Goal: Task Accomplishment & Management: Manage account settings

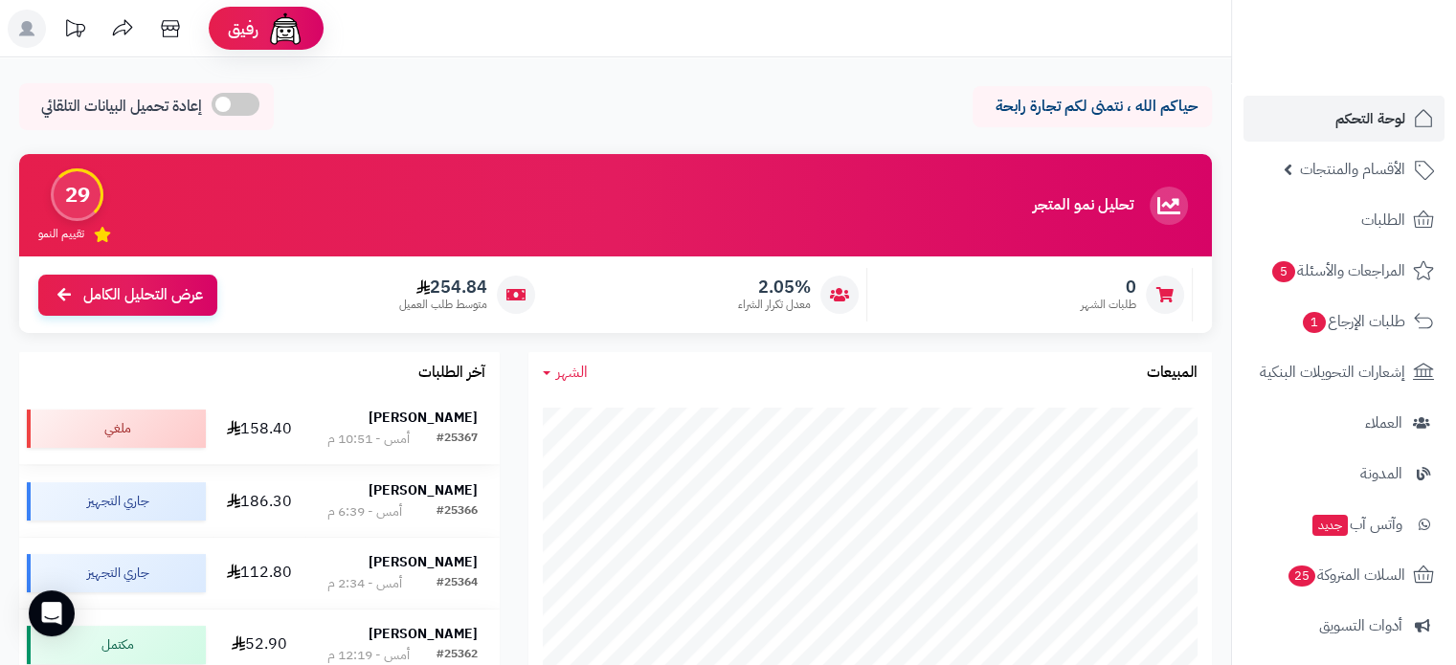
click at [433, 428] on div "[PERSON_NAME]" at bounding box center [402, 419] width 150 height 21
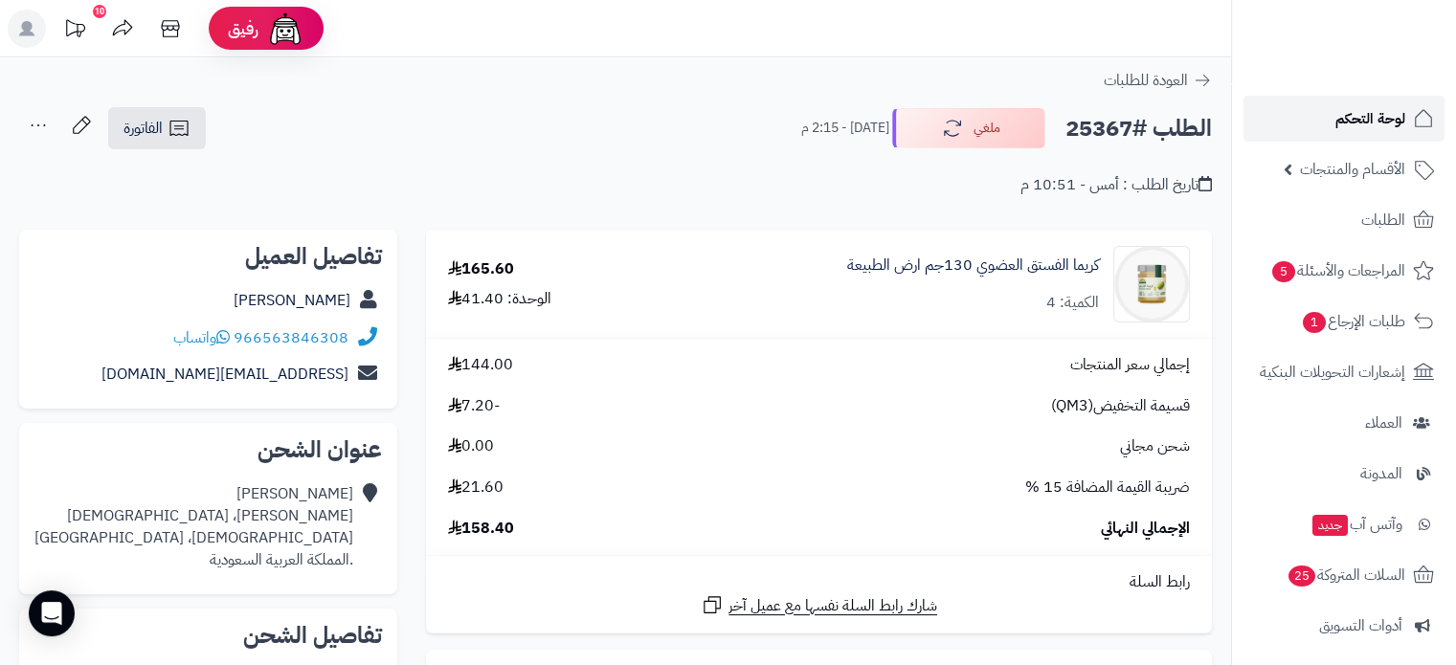
click at [1368, 119] on span "لوحة التحكم" at bounding box center [1371, 118] width 70 height 27
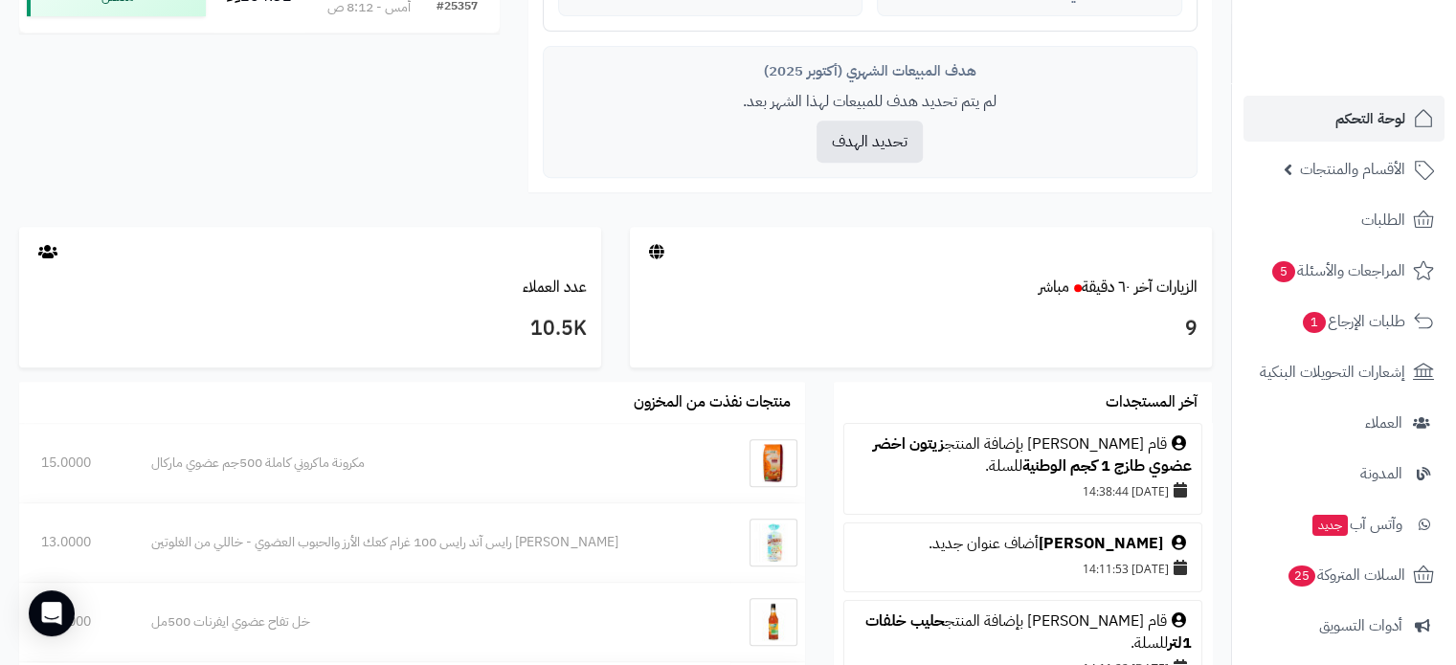
scroll to position [1053, 0]
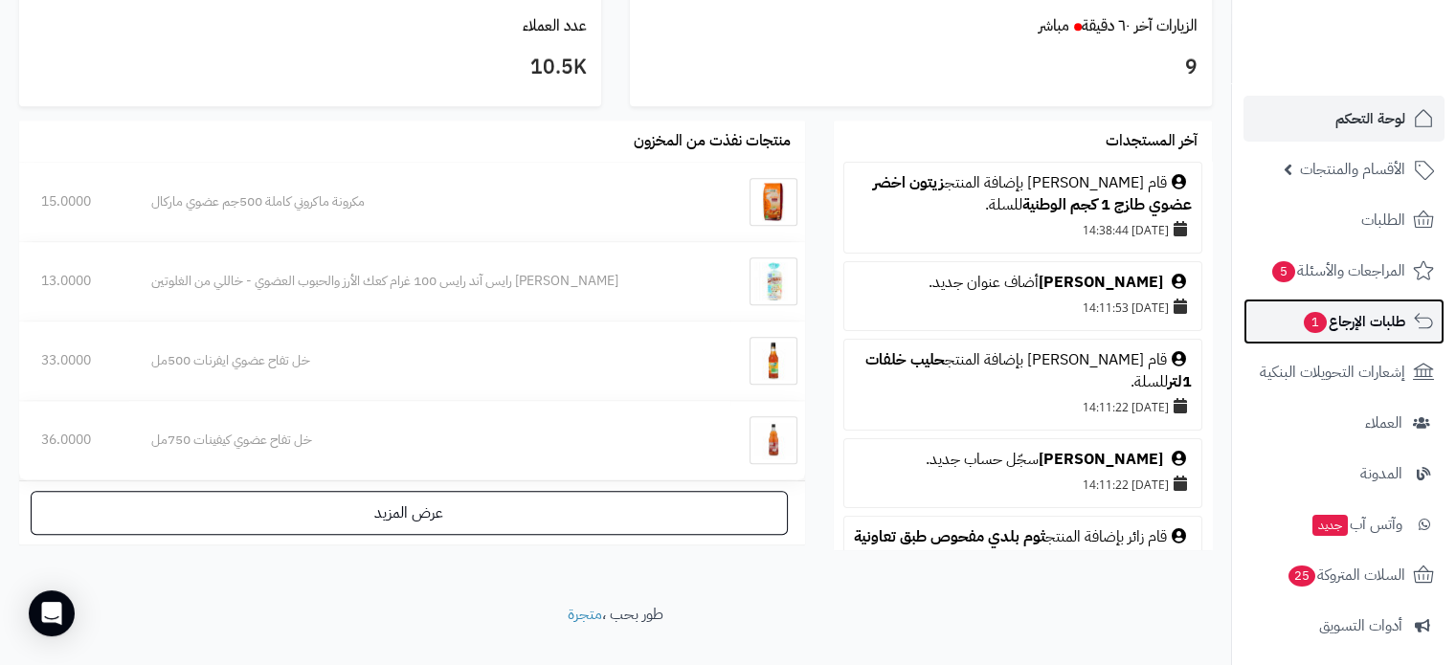
click at [1343, 316] on span "طلبات الإرجاع 1" at bounding box center [1353, 321] width 103 height 27
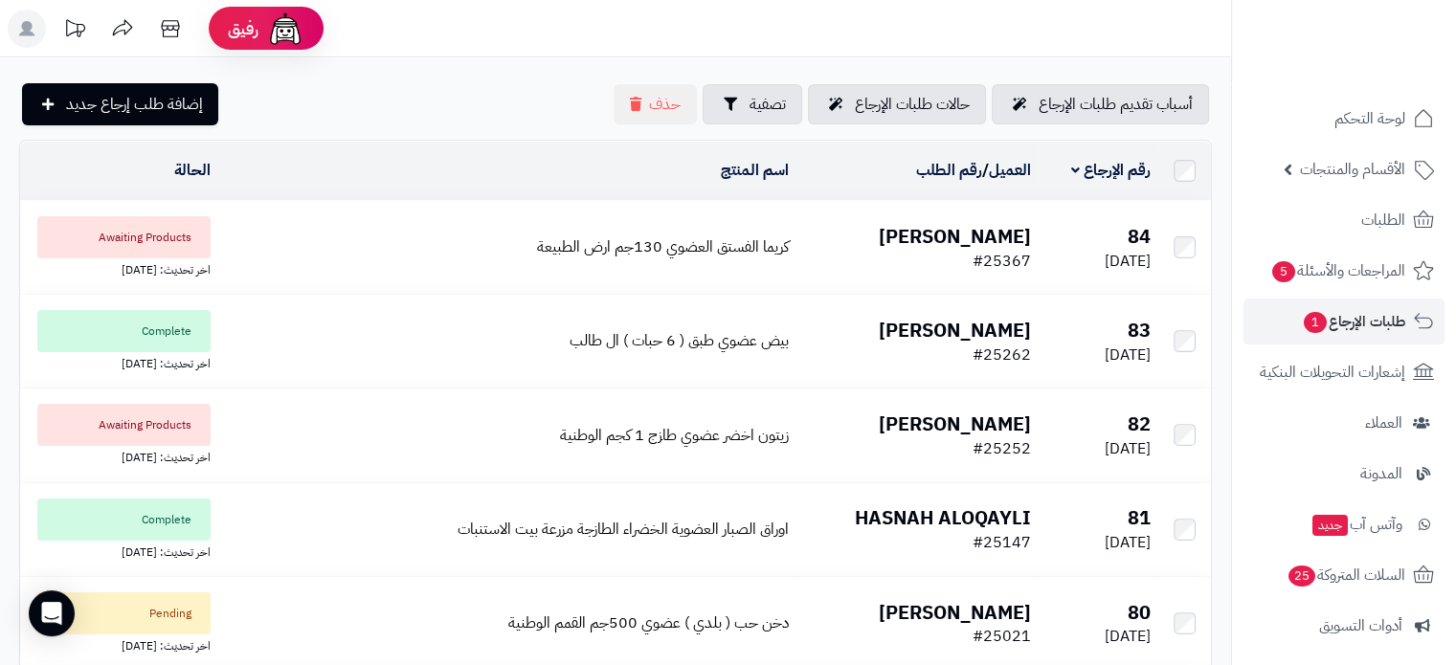
click at [108, 235] on span "Awaiting Products" at bounding box center [123, 237] width 173 height 42
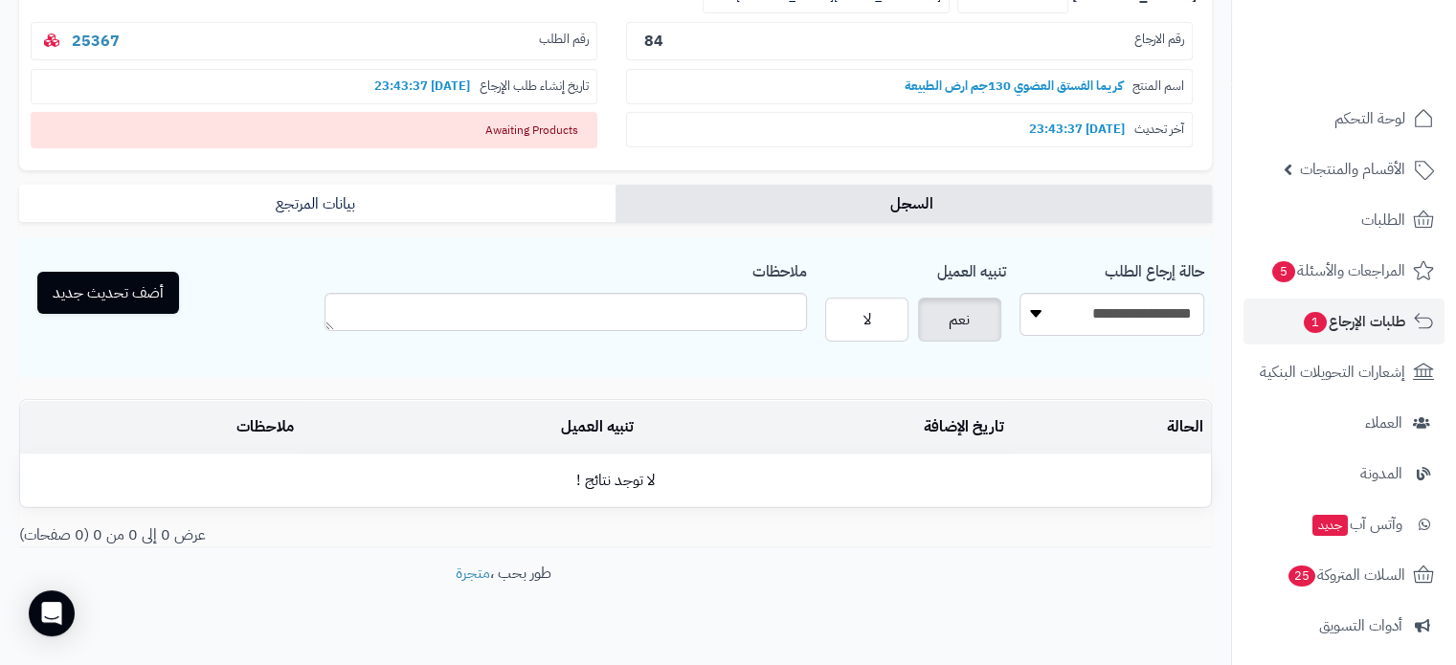
scroll to position [269, 0]
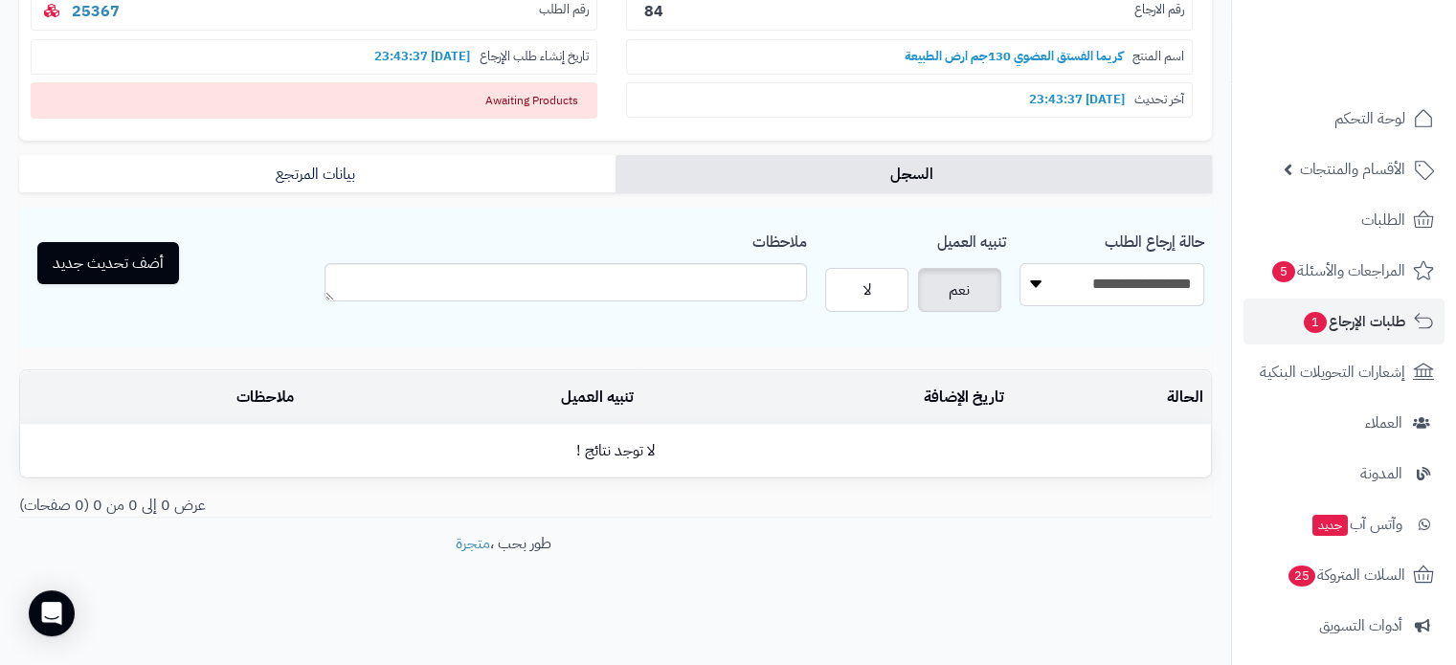
drag, startPoint x: 1090, startPoint y: 269, endPoint x: 1090, endPoint y: 285, distance: 16.3
click at [1090, 273] on select "**********" at bounding box center [1112, 284] width 185 height 43
select select "*"
click at [1020, 263] on select "**********" at bounding box center [1112, 284] width 185 height 43
click at [124, 263] on button "أضف تحديث جديد" at bounding box center [108, 262] width 142 height 42
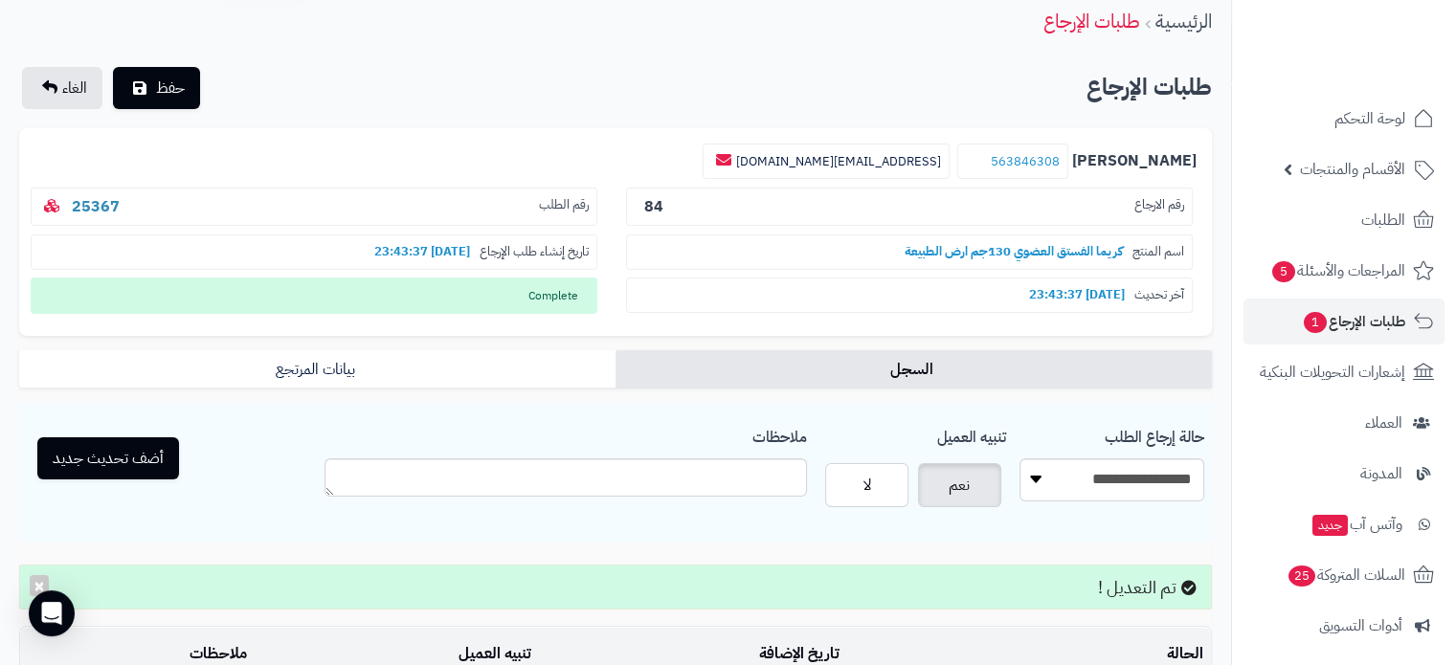
scroll to position [0, 0]
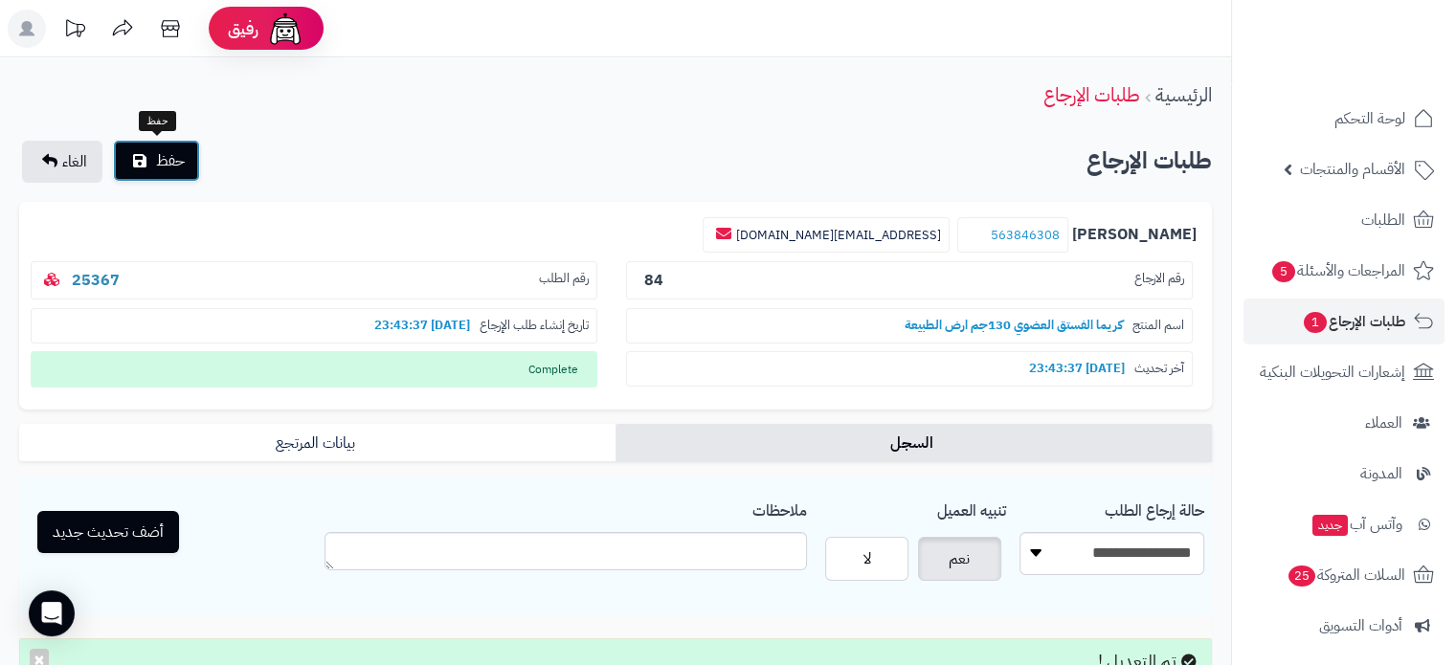
click at [180, 158] on span "حفظ" at bounding box center [170, 160] width 29 height 23
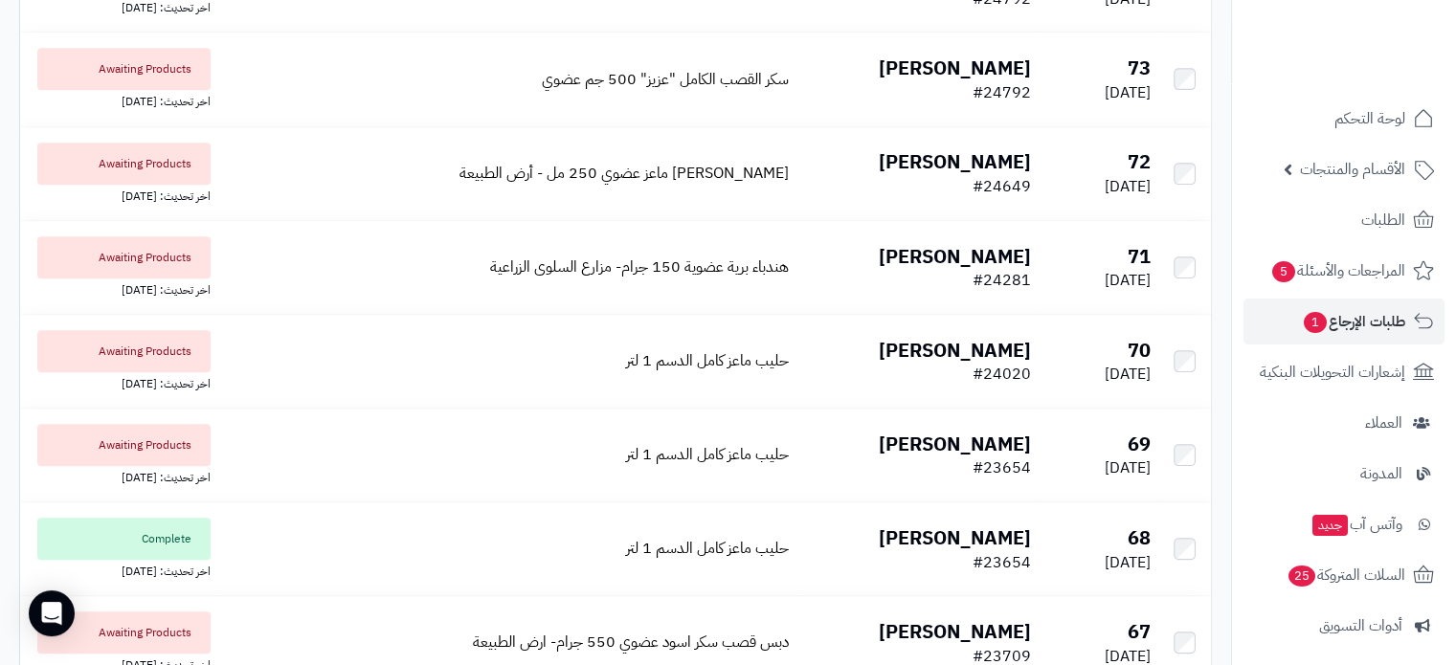
scroll to position [1149, 0]
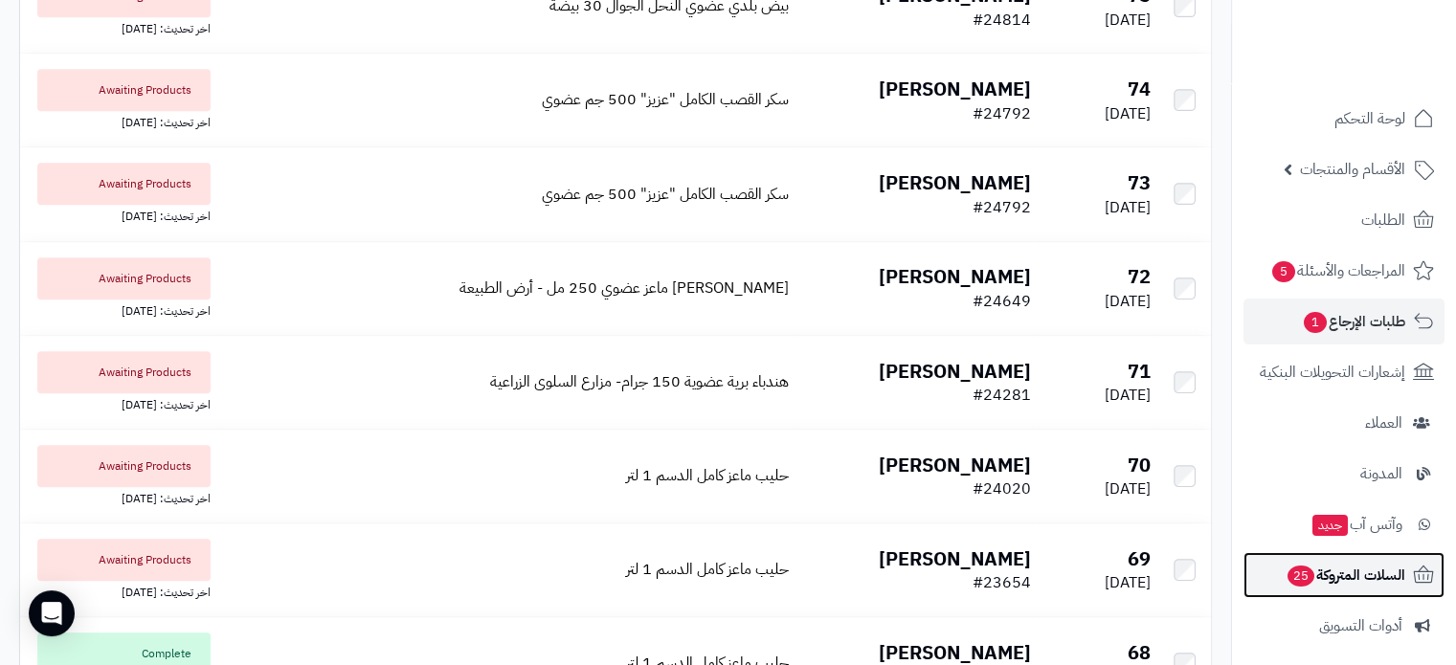
click at [1379, 579] on span "السلات المتروكة 25" at bounding box center [1346, 575] width 120 height 27
